Goal: Navigation & Orientation: Find specific page/section

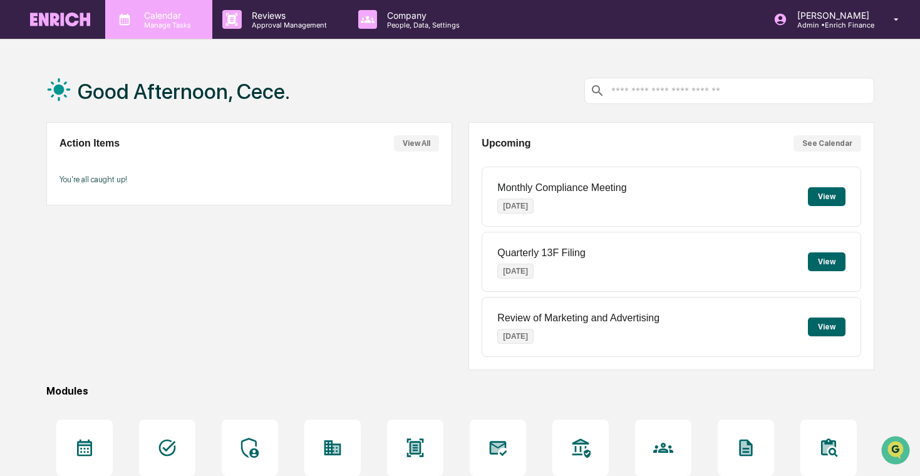
click at [169, 36] on div "Calendar Manage Tasks" at bounding box center [158, 19] width 107 height 39
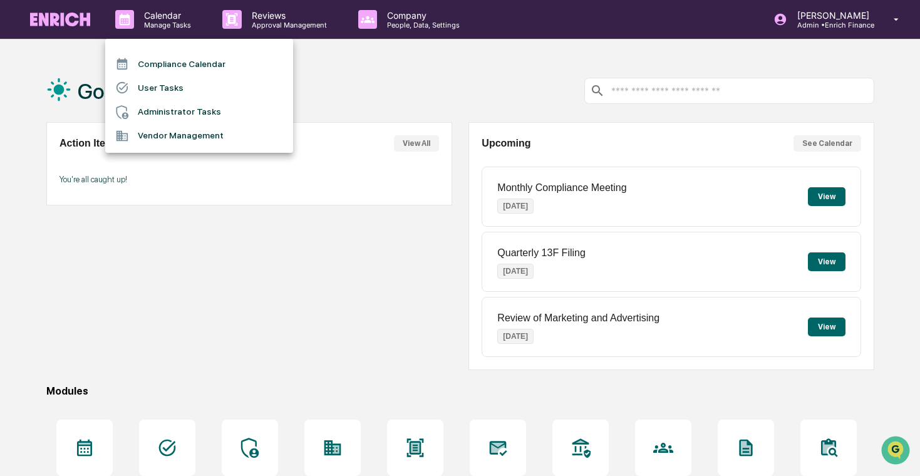
click at [185, 93] on li "User Tasks" at bounding box center [199, 88] width 188 height 24
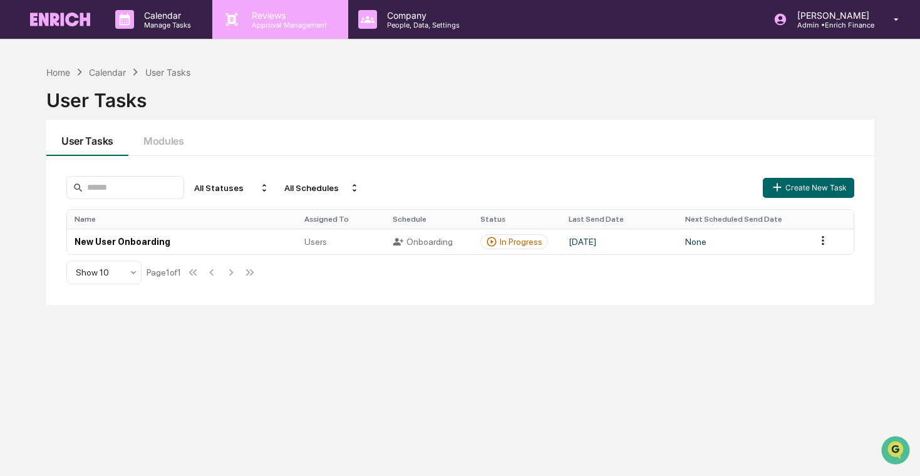
click at [286, 28] on p "Approval Management" at bounding box center [287, 25] width 91 height 9
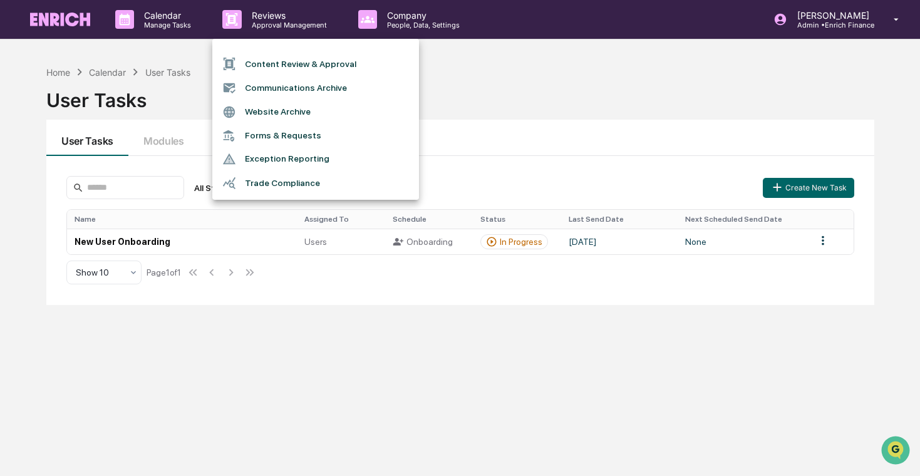
click at [320, 71] on li "Content Review & Approval" at bounding box center [315, 64] width 207 height 24
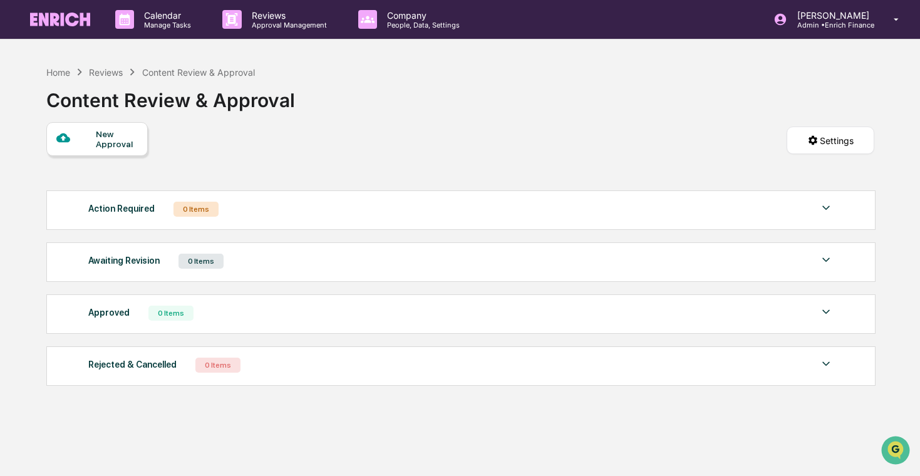
click at [92, 147] on div at bounding box center [75, 139] width 39 height 16
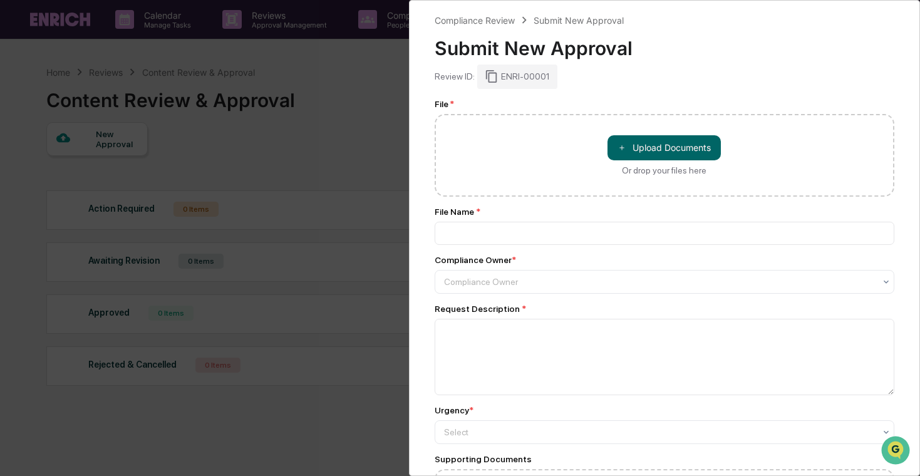
click at [260, 124] on div "Compliance Review Submit New Approval Submit New Approval Review ID: ENRI-00001…" at bounding box center [460, 238] width 920 height 476
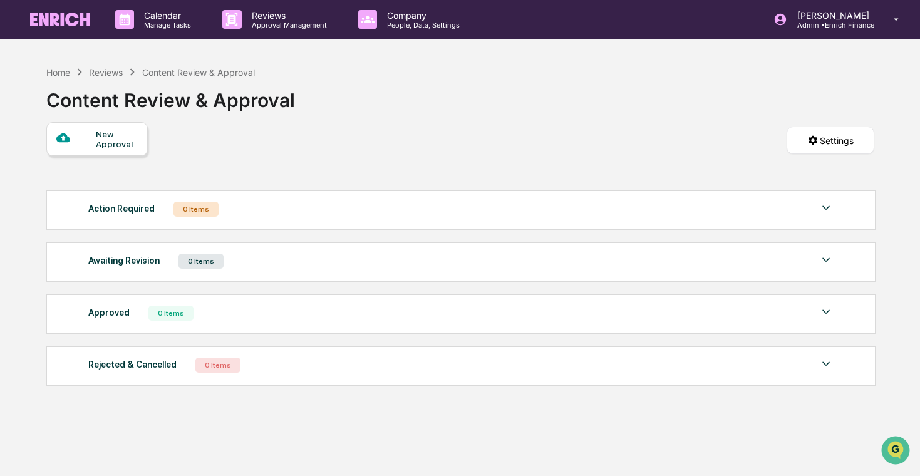
click at [123, 140] on div "New Approval" at bounding box center [117, 139] width 42 height 20
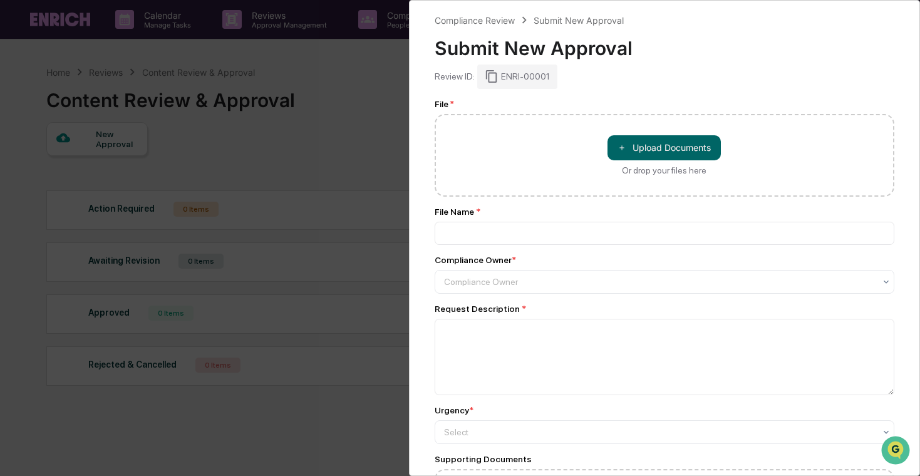
click at [300, 123] on div "Compliance Review Submit New Approval Submit New Approval Review ID: ENRI-00001…" at bounding box center [460, 238] width 920 height 476
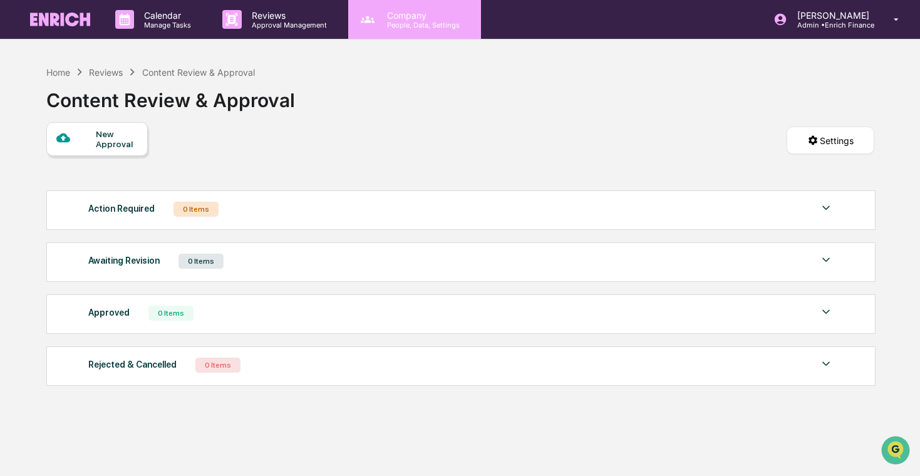
click at [412, 6] on div "Company People, Data, Settings" at bounding box center [414, 19] width 133 height 39
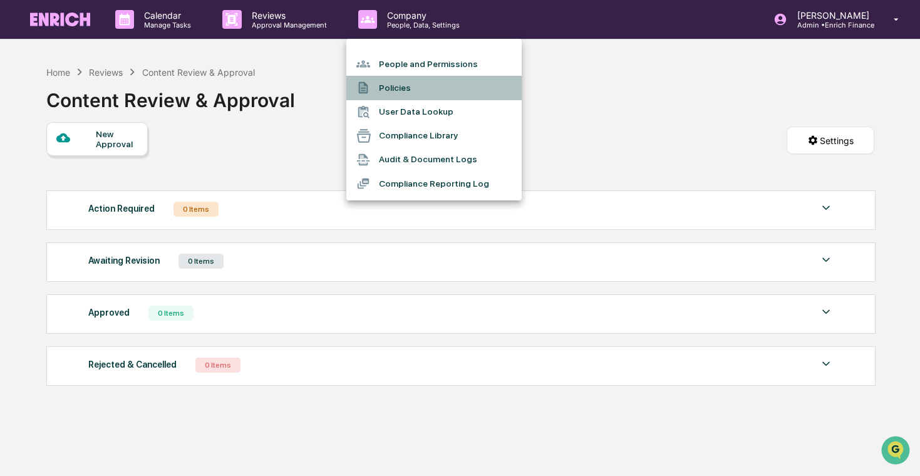
click at [469, 98] on li "Policies" at bounding box center [433, 88] width 175 height 24
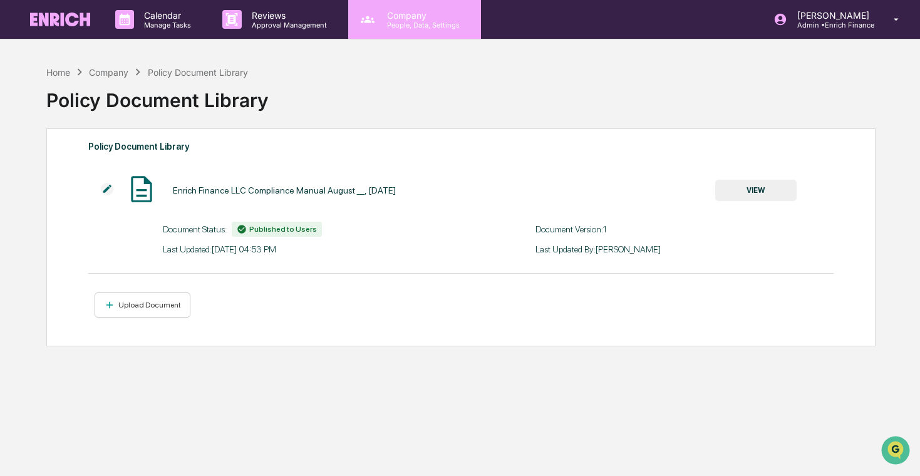
click at [436, 30] on div "Company People, Data, Settings" at bounding box center [414, 19] width 133 height 39
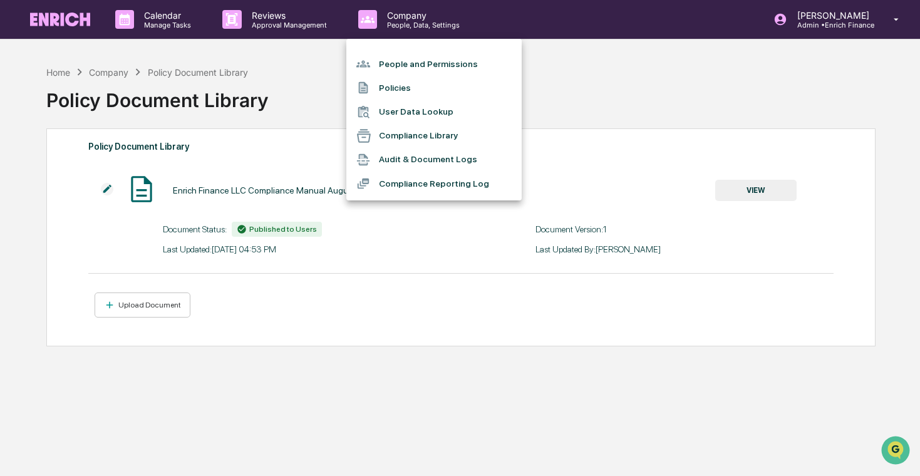
click at [455, 174] on li "Compliance Reporting Log" at bounding box center [433, 184] width 175 height 24
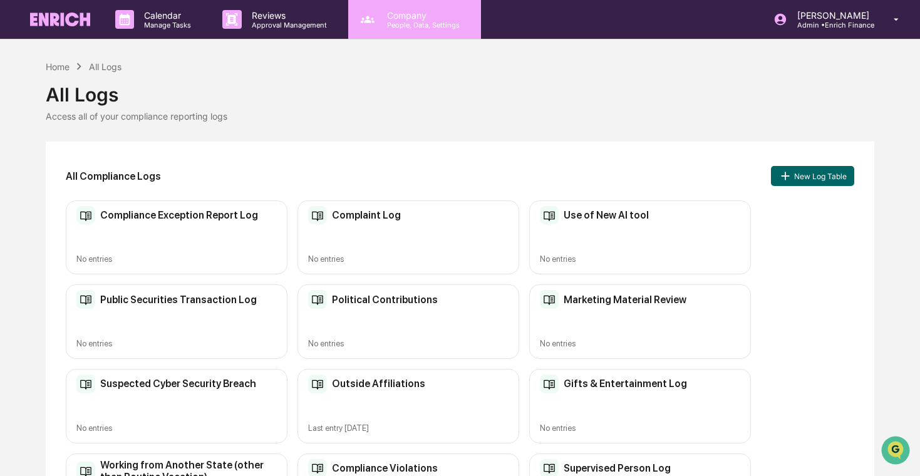
click at [431, 21] on p "People, Data, Settings" at bounding box center [421, 25] width 89 height 9
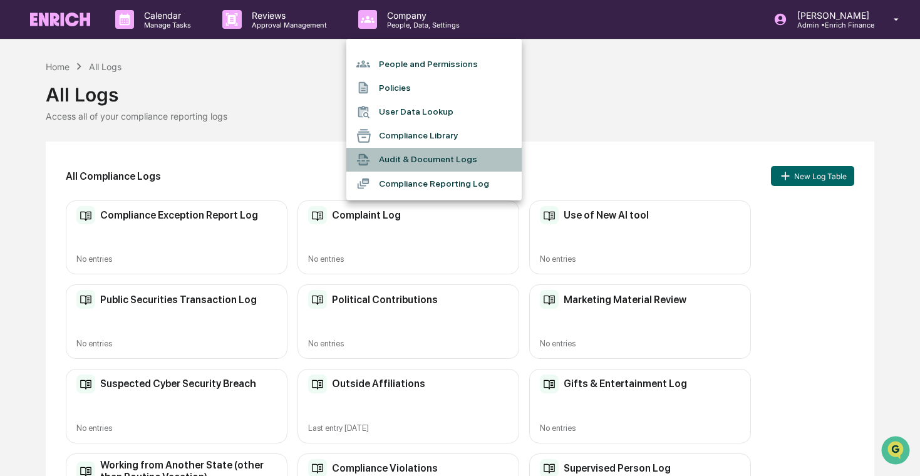
click at [444, 158] on li "Audit & Document Logs" at bounding box center [433, 160] width 175 height 24
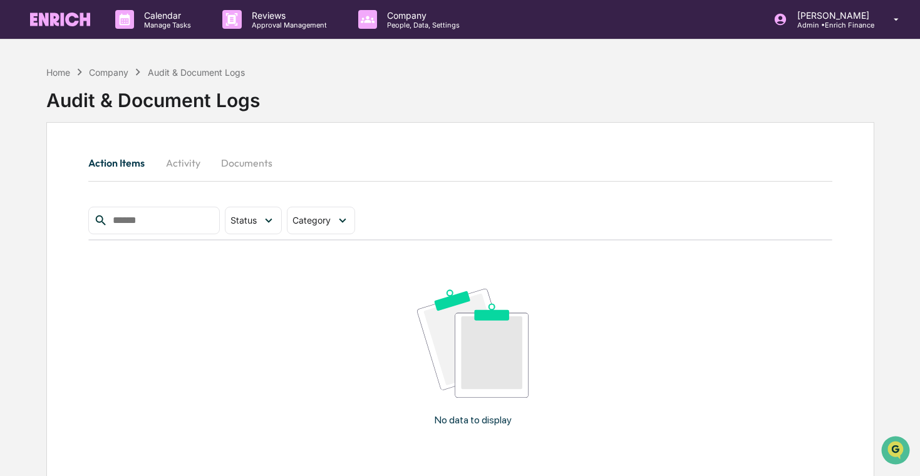
click at [195, 167] on button "Activity" at bounding box center [183, 163] width 56 height 30
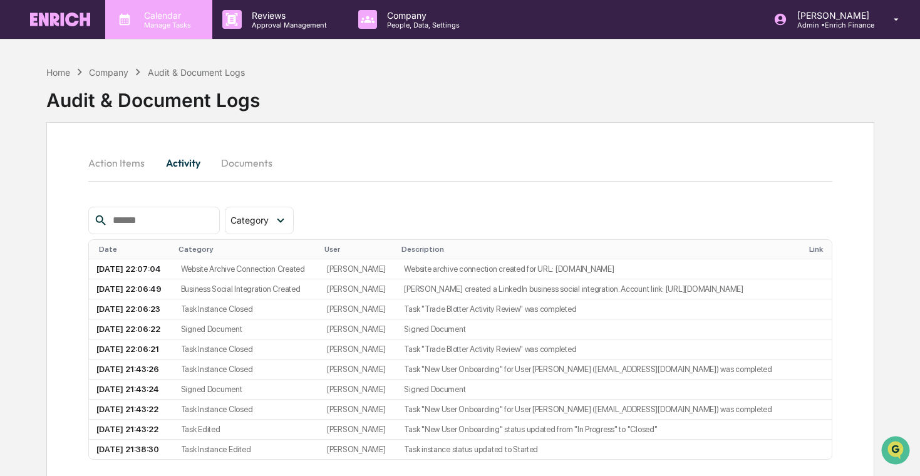
click at [177, 31] on div "Calendar Manage Tasks" at bounding box center [158, 19] width 107 height 39
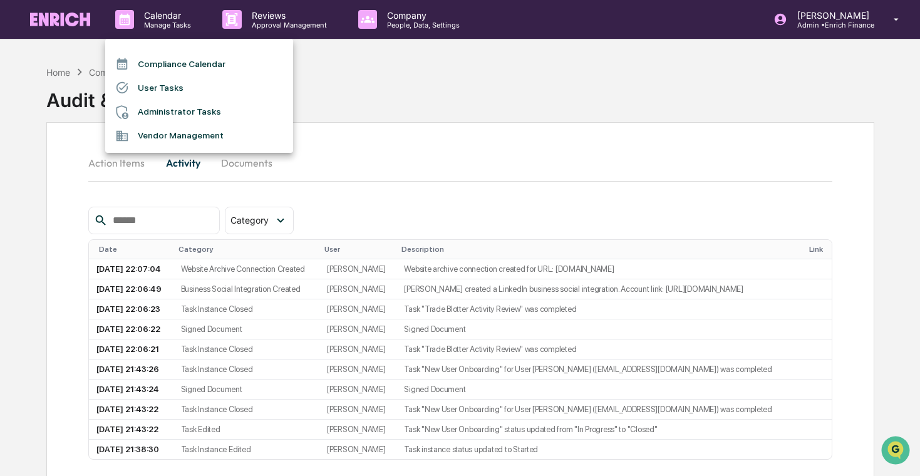
click at [515, 21] on div at bounding box center [460, 238] width 920 height 476
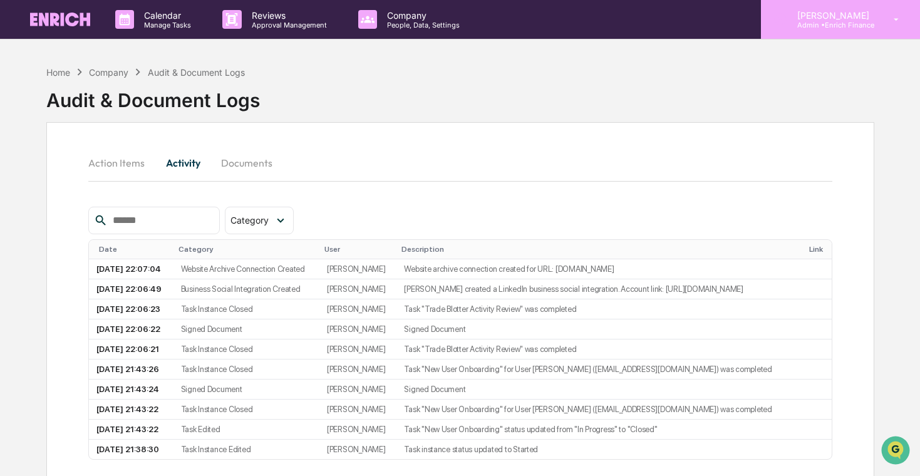
click at [515, 21] on p "Admin • Enrich Finance" at bounding box center [831, 25] width 88 height 9
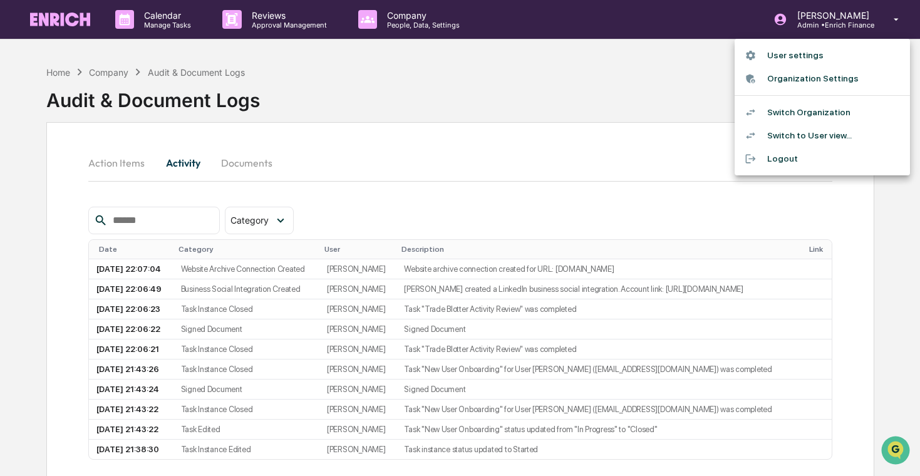
click at [515, 81] on div at bounding box center [460, 238] width 920 height 476
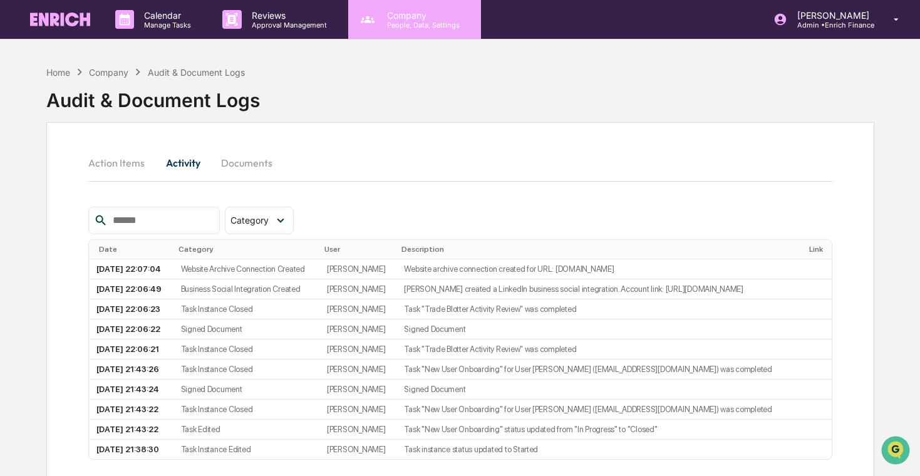
click at [423, 22] on p "People, Data, Settings" at bounding box center [421, 25] width 89 height 9
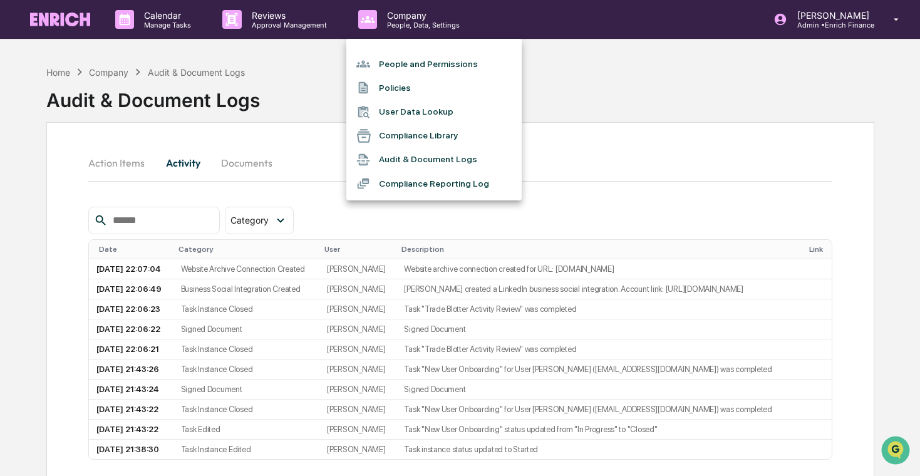
click at [300, 24] on div at bounding box center [460, 238] width 920 height 476
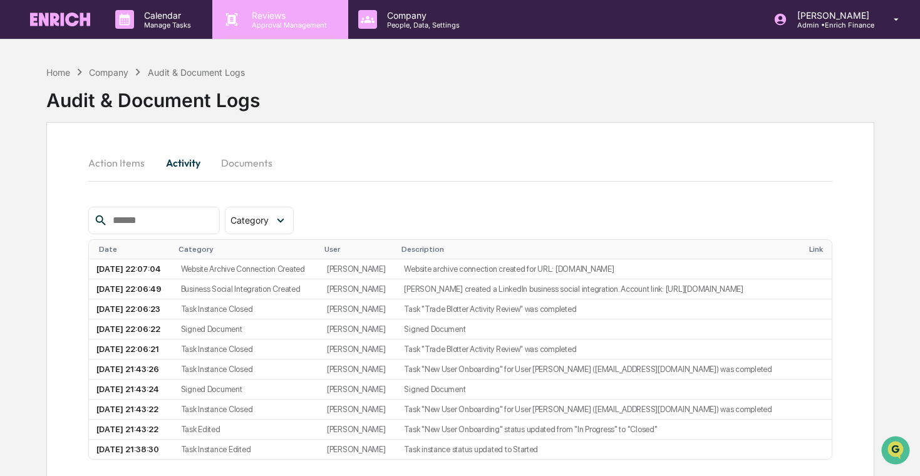
click at [315, 26] on p "Approval Management" at bounding box center [287, 25] width 91 height 9
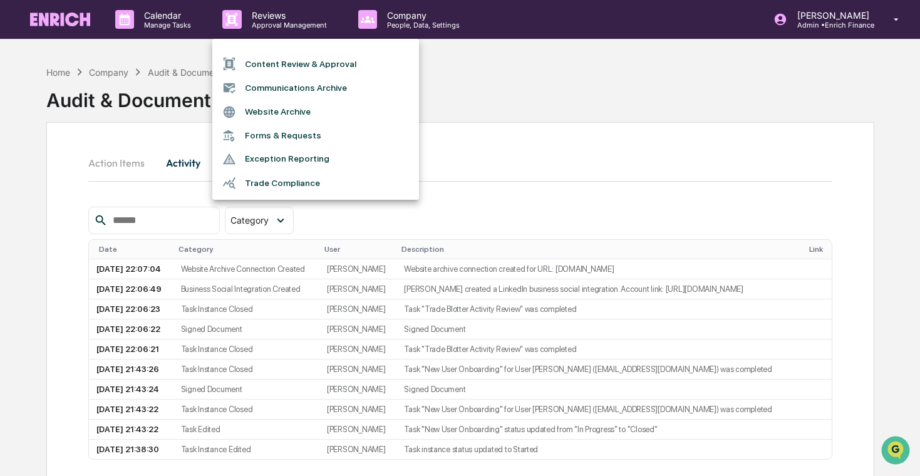
click at [343, 167] on li "Exception Reporting" at bounding box center [315, 159] width 207 height 24
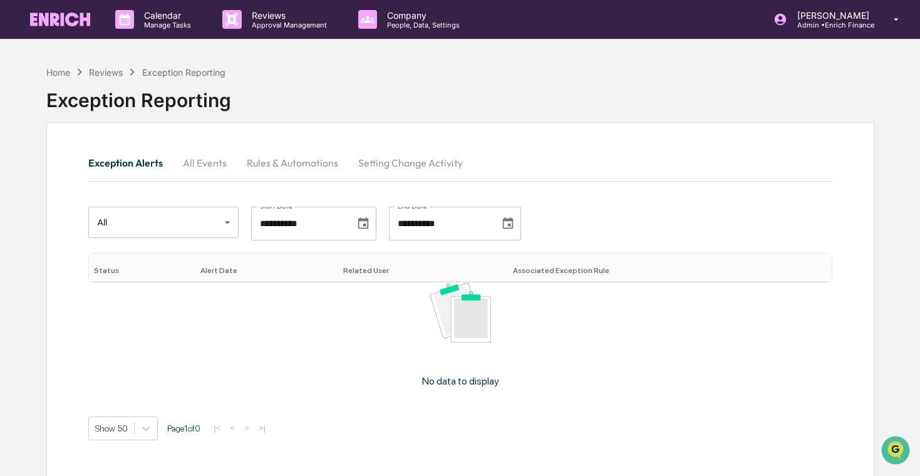
click at [389, 152] on button "Setting Change Activity" at bounding box center [410, 163] width 125 height 30
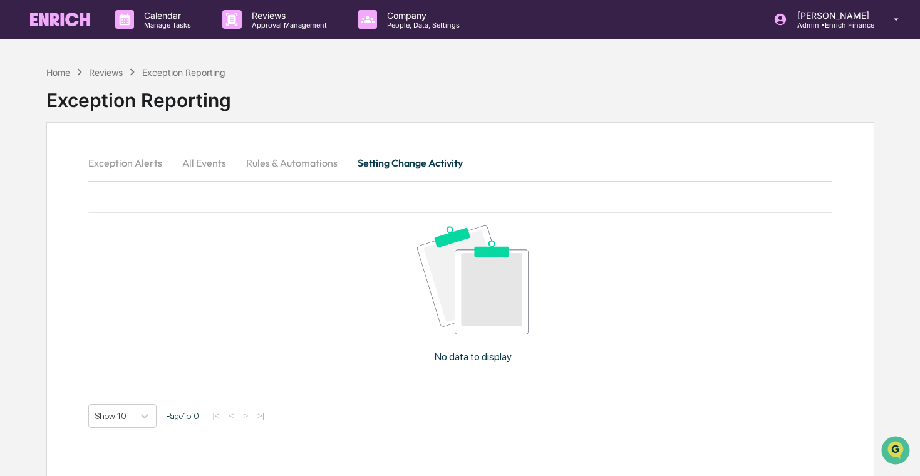
click at [319, 161] on button "Rules & Automations" at bounding box center [291, 163] width 111 height 30
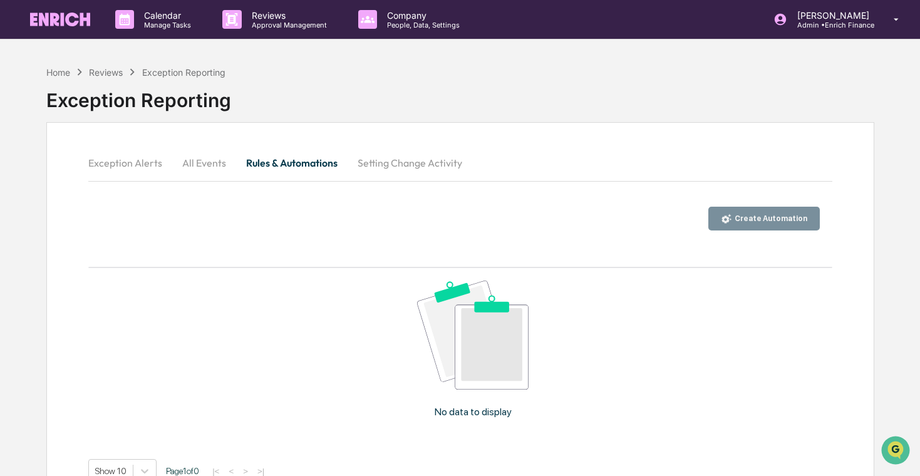
click at [229, 166] on button "All Events" at bounding box center [204, 163] width 64 height 30
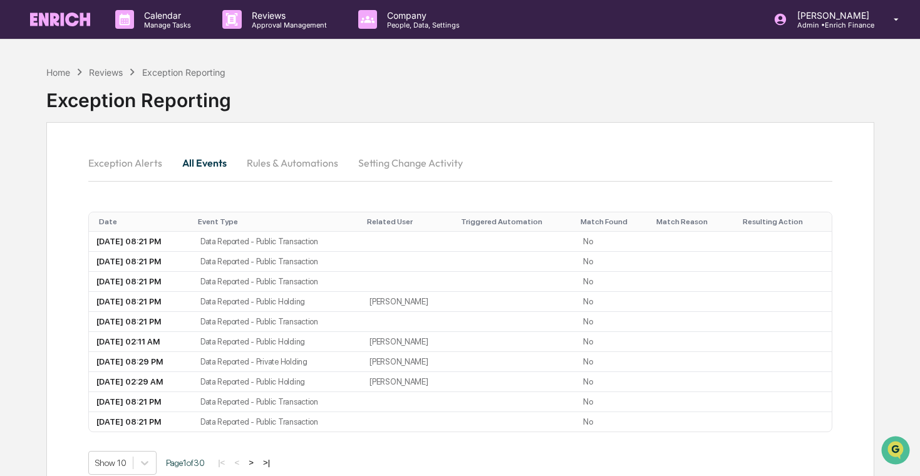
click at [303, 172] on button "Rules & Automations" at bounding box center [292, 163] width 111 height 30
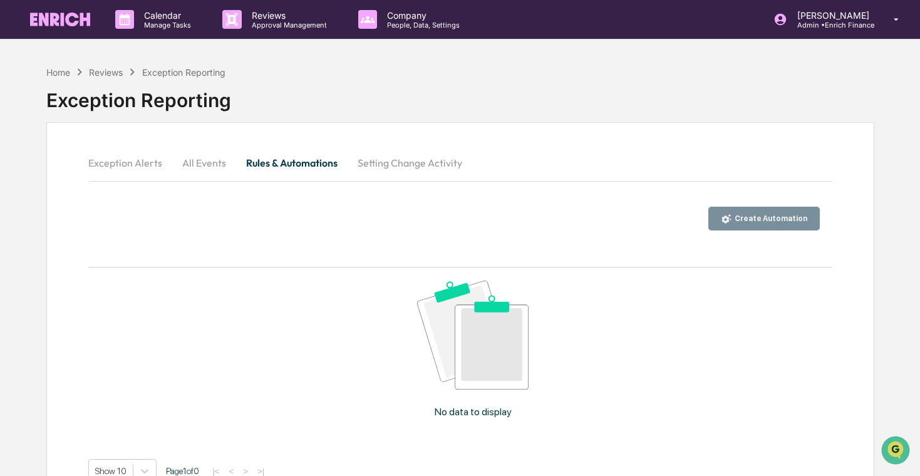
click at [64, 31] on link at bounding box center [67, 19] width 75 height 39
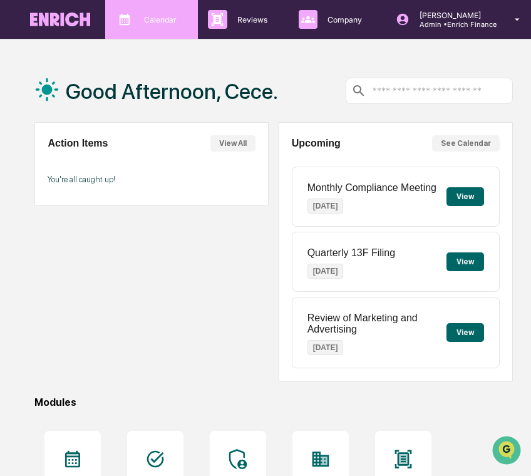
click at [180, 17] on p "Calendar" at bounding box center [158, 19] width 49 height 9
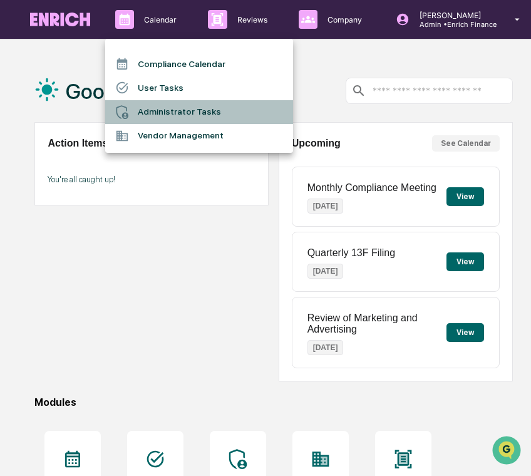
click at [177, 110] on li "Administrator Tasks" at bounding box center [199, 112] width 188 height 24
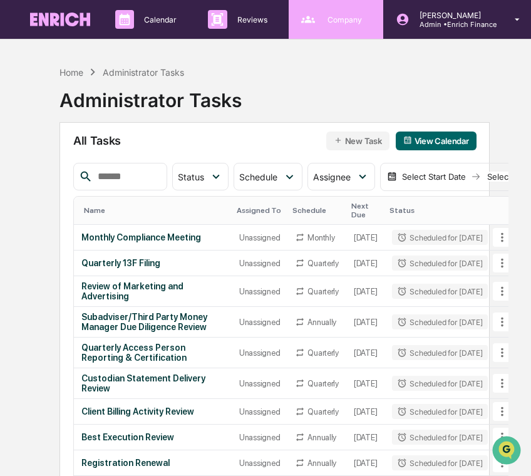
click at [326, 38] on div "Company People, Data, Settings" at bounding box center [336, 19] width 95 height 39
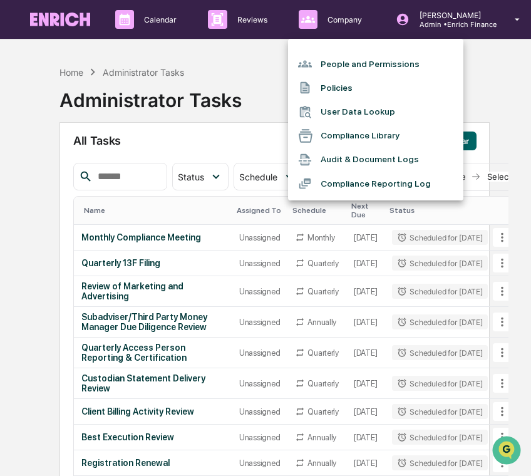
click at [330, 18] on div at bounding box center [265, 238] width 531 height 476
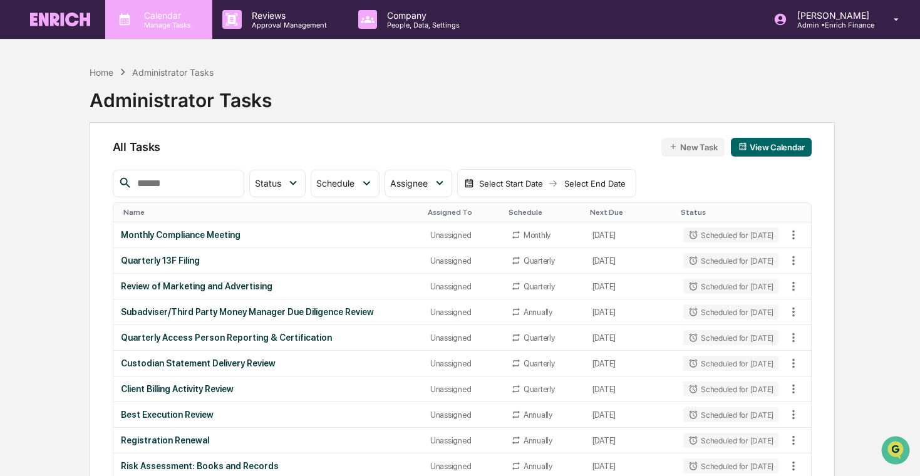
click at [187, 14] on p "Calendar" at bounding box center [165, 15] width 63 height 11
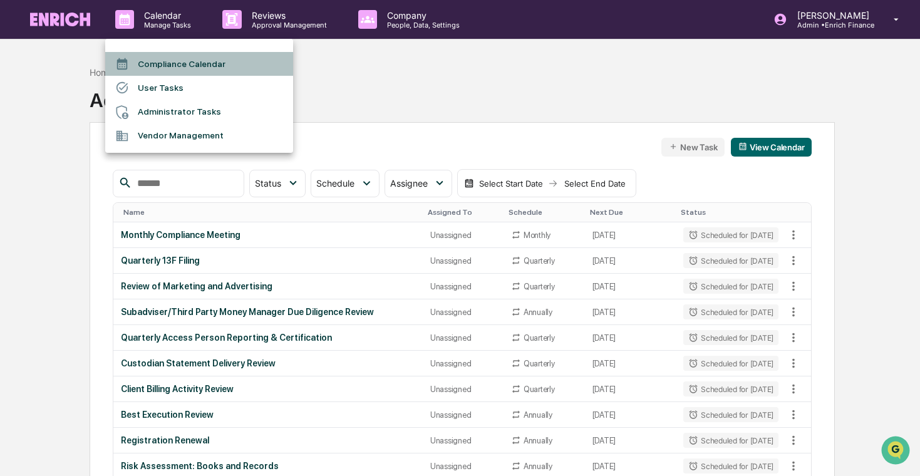
click at [199, 60] on li "Compliance Calendar" at bounding box center [199, 64] width 188 height 24
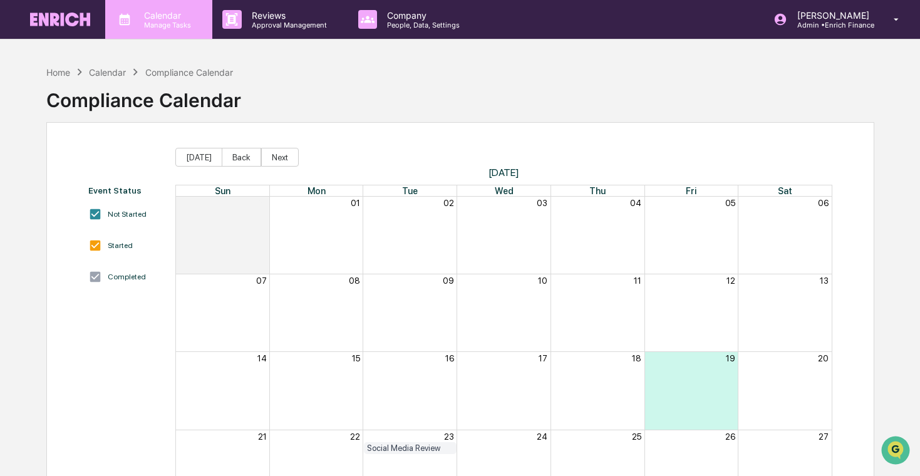
click at [153, 24] on p "Manage Tasks" at bounding box center [165, 25] width 63 height 9
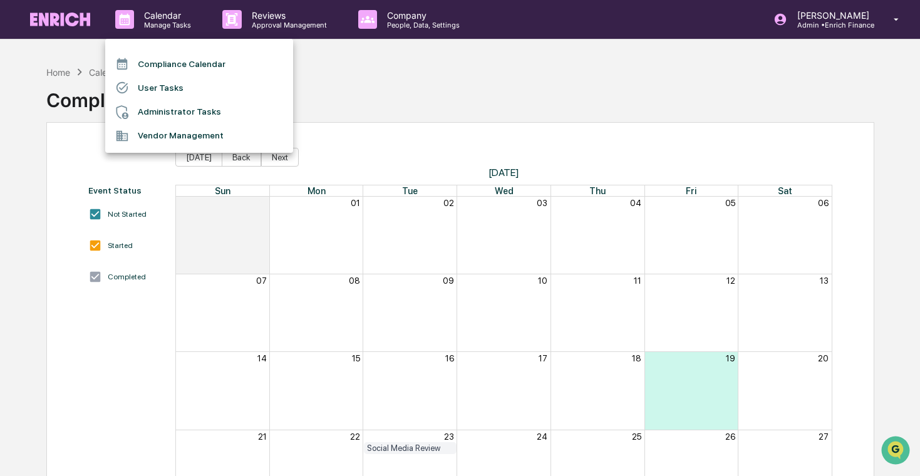
click at [183, 88] on li "User Tasks" at bounding box center [199, 88] width 188 height 24
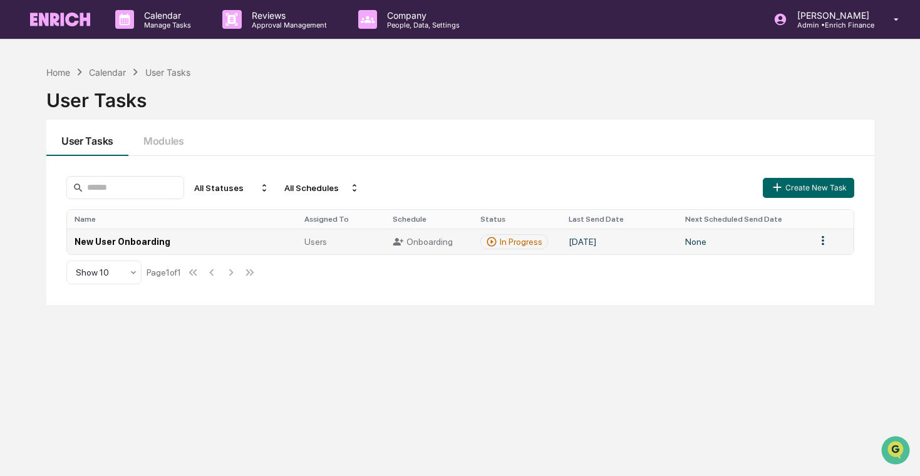
click at [204, 237] on td "New User Onboarding" at bounding box center [182, 242] width 230 height 26
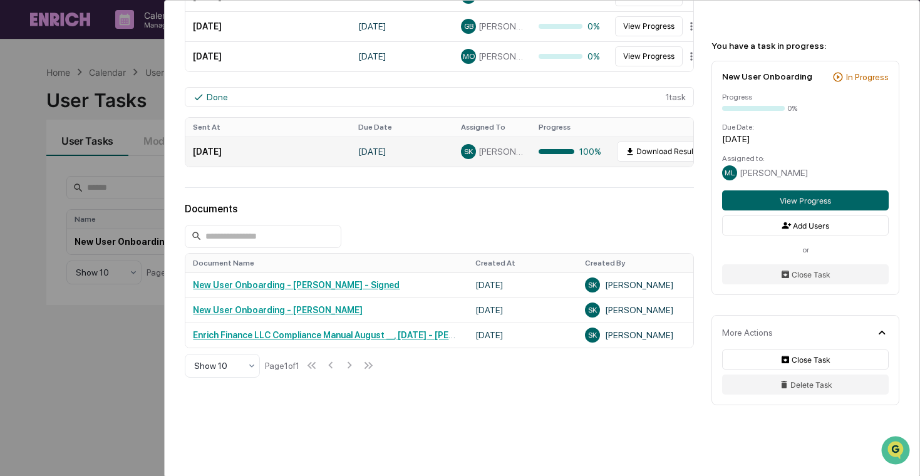
scroll to position [495, 0]
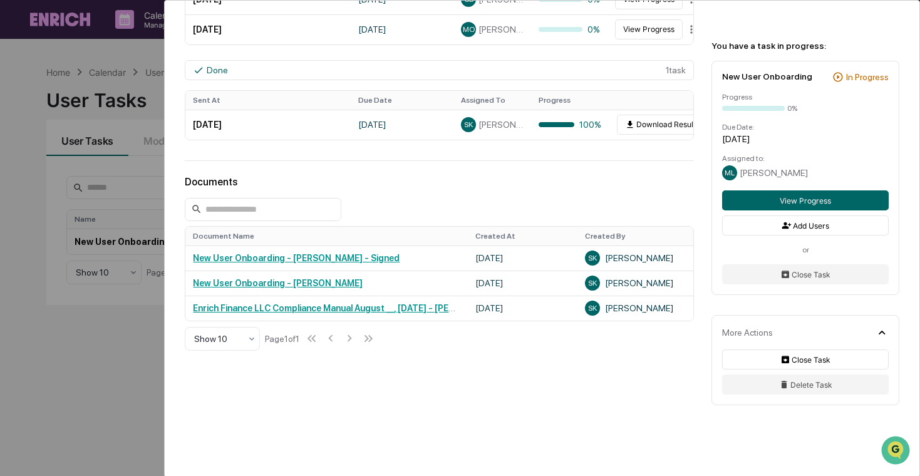
click at [78, 359] on div "User Tasks New User Onboarding New User Onboarding Active Welcome to Greenboard…" at bounding box center [460, 238] width 920 height 476
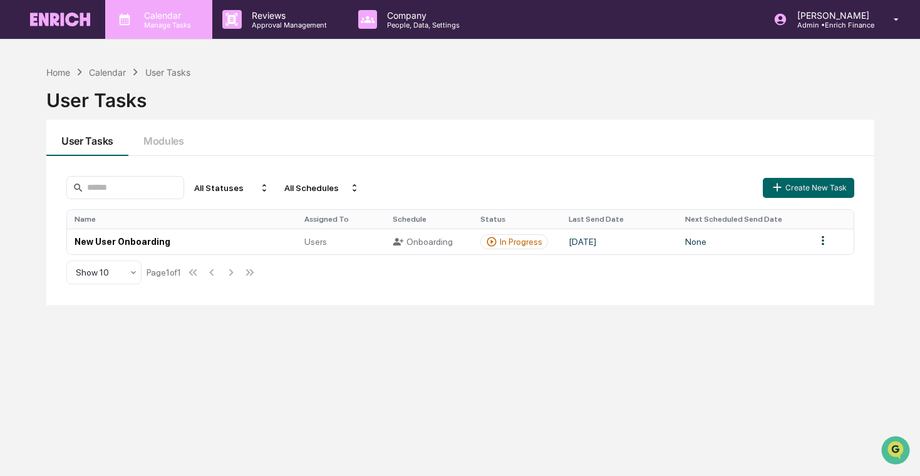
click at [185, 31] on div "Calendar Manage Tasks" at bounding box center [158, 19] width 107 height 39
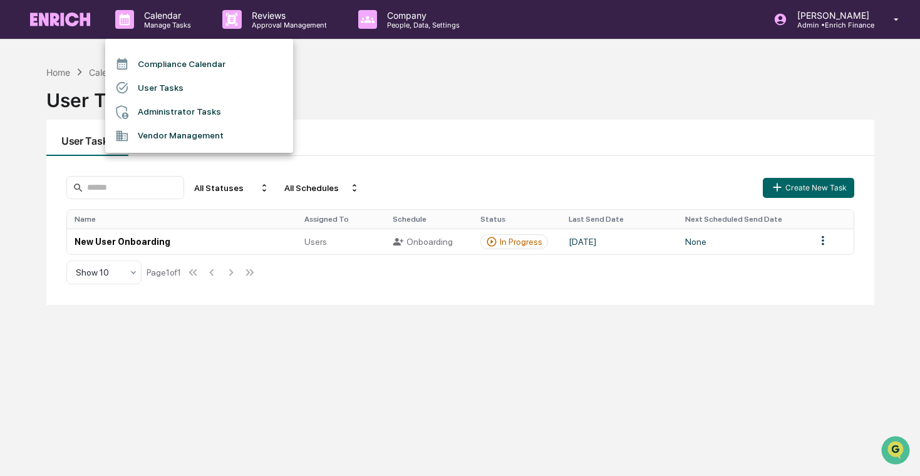
click at [515, 23] on div at bounding box center [460, 238] width 920 height 476
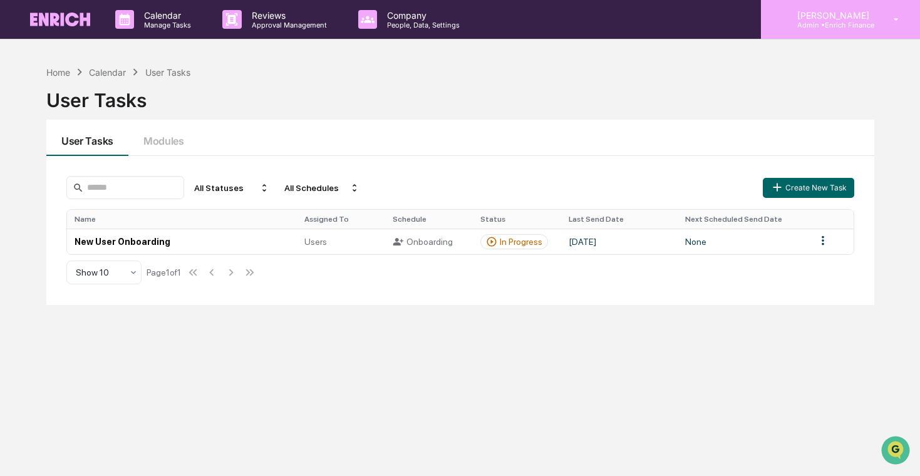
click at [515, 22] on p "Admin • Enrich Finance" at bounding box center [831, 25] width 88 height 9
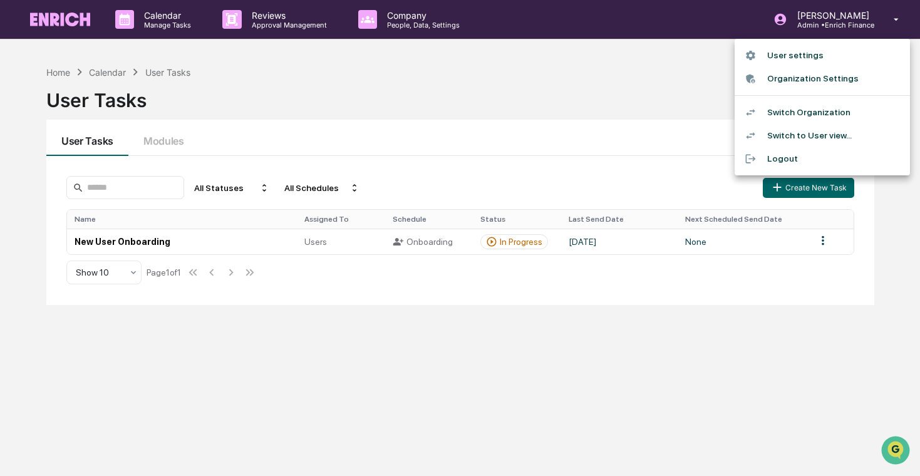
click at [515, 105] on li "Switch Organization" at bounding box center [822, 112] width 175 height 23
